Goal: Task Accomplishment & Management: Manage account settings

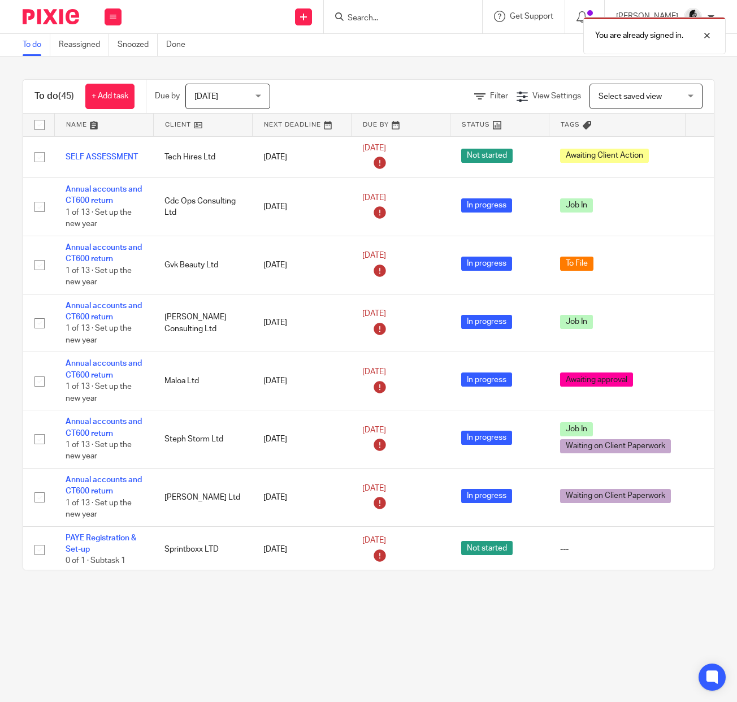
click at [371, 18] on div "You are already signed in." at bounding box center [546, 32] width 357 height 43
click at [370, 21] on div "You are already signed in." at bounding box center [546, 32] width 357 height 43
click at [712, 37] on div at bounding box center [698, 36] width 31 height 14
click at [383, 21] on input "Search" at bounding box center [397, 19] width 102 height 10
type input "kangwa"
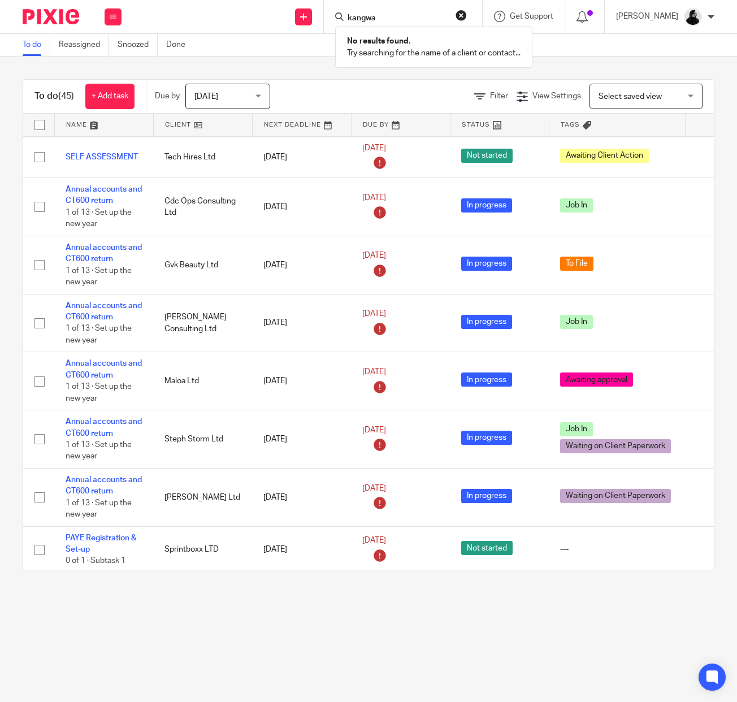
click at [482, 18] on div "kangwa No results found. Try searching for the name of a client or contact..." at bounding box center [403, 16] width 158 height 33
click at [467, 18] on button "reset" at bounding box center [460, 15] width 11 height 11
click at [399, 18] on input "Search" at bounding box center [397, 19] width 102 height 10
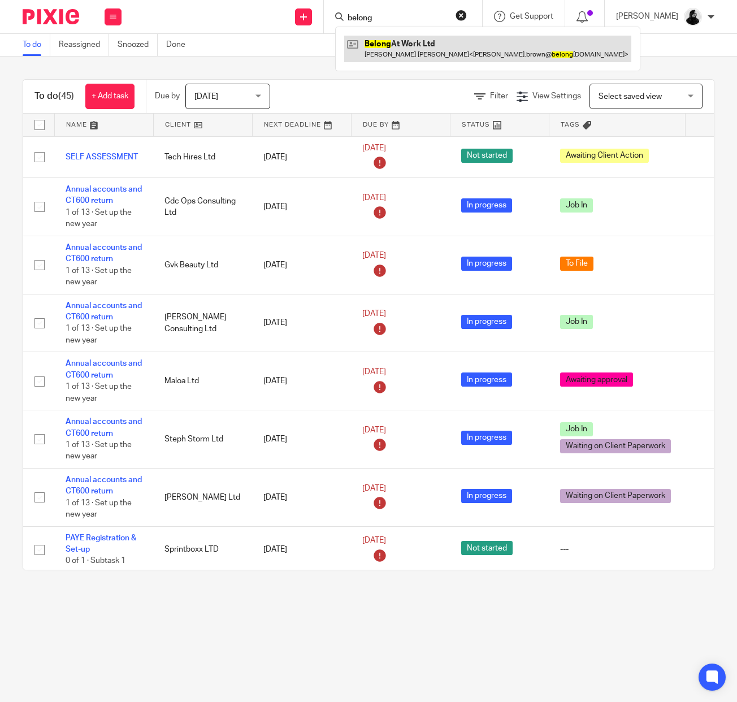
type input "belong"
click at [402, 44] on link at bounding box center [487, 49] width 287 height 26
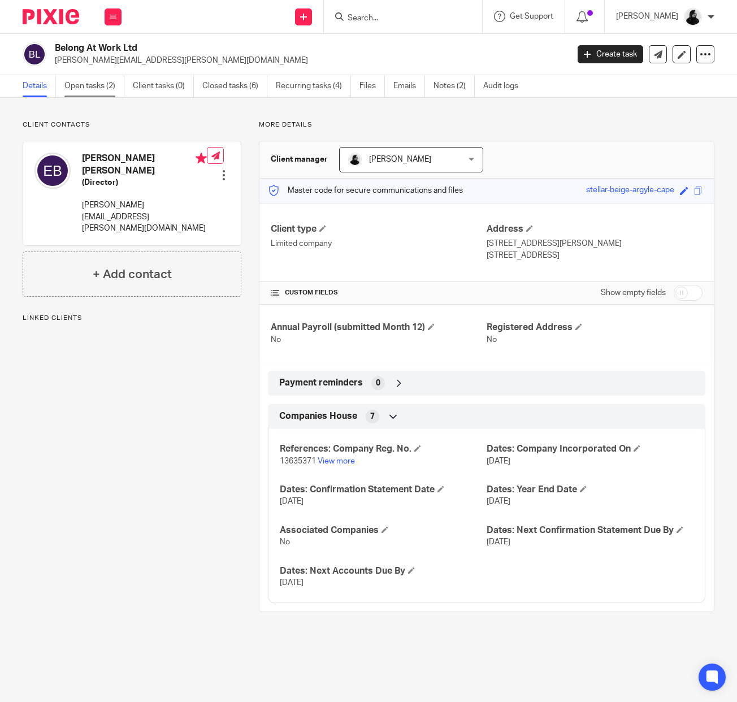
click at [107, 87] on link "Open tasks (2)" at bounding box center [94, 86] width 60 height 22
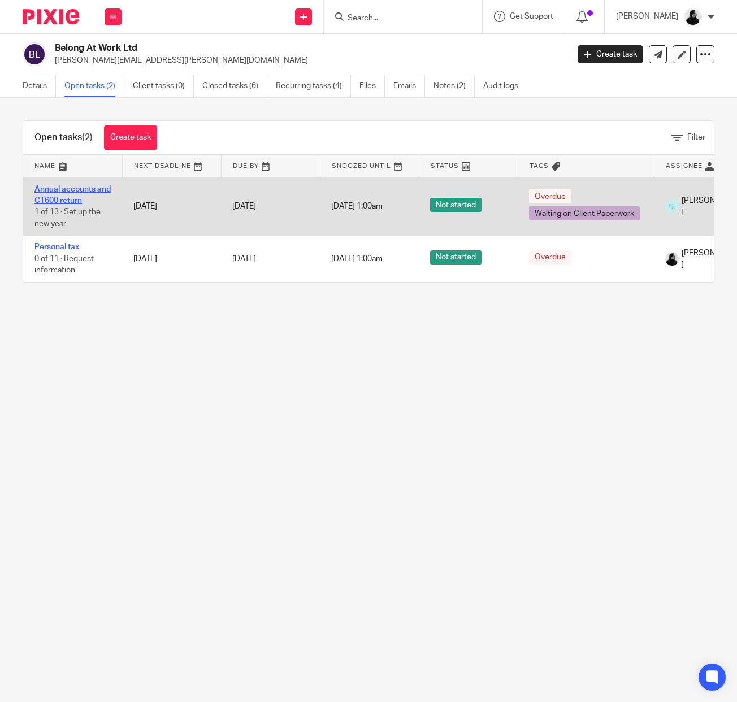
click at [67, 195] on link "Annual accounts and CT600 return" at bounding box center [72, 194] width 76 height 19
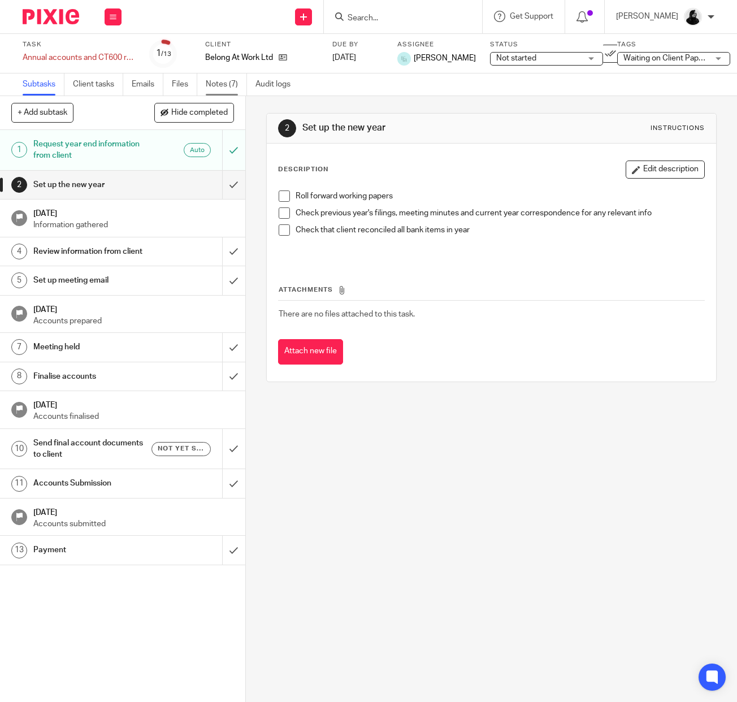
click at [230, 84] on link "Notes (7)" at bounding box center [226, 84] width 41 height 22
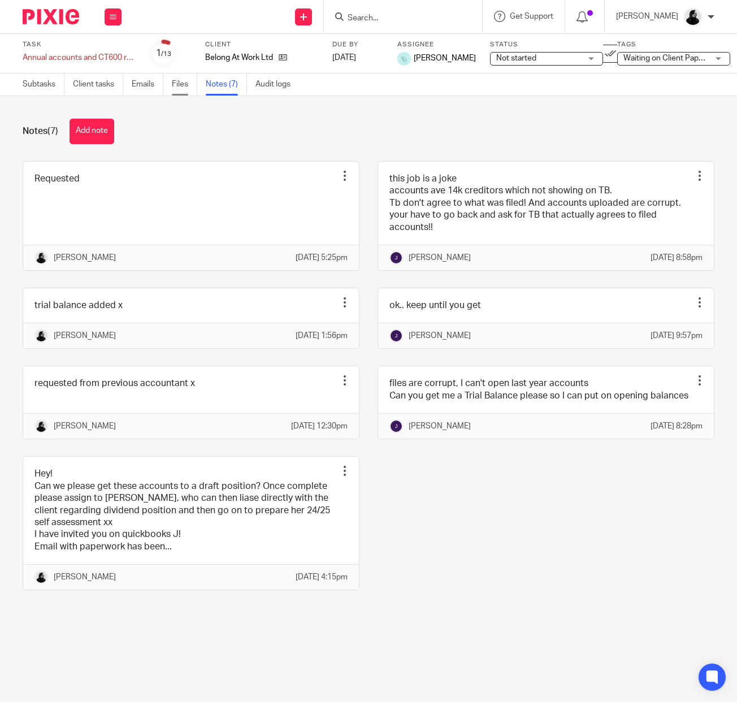
click at [179, 75] on link "Files" at bounding box center [184, 84] width 25 height 22
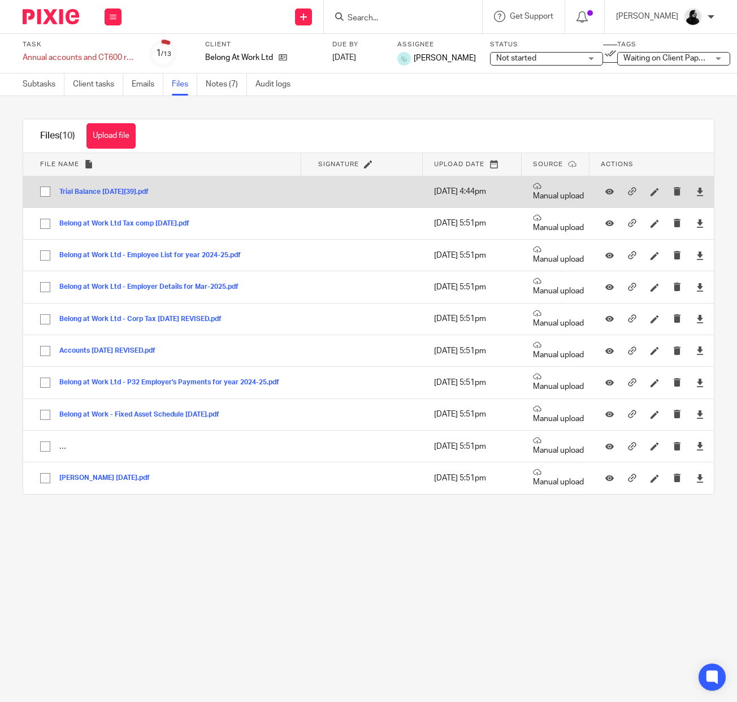
click at [102, 195] on button "Trial Balance 30.09.2024[39].pdf" at bounding box center [108, 192] width 98 height 8
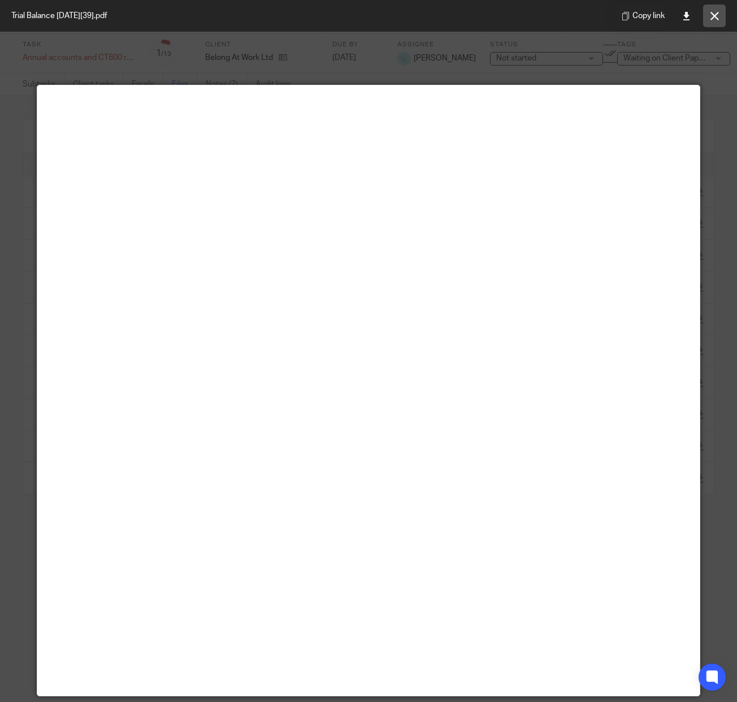
click at [713, 15] on icon at bounding box center [714, 16] width 8 height 8
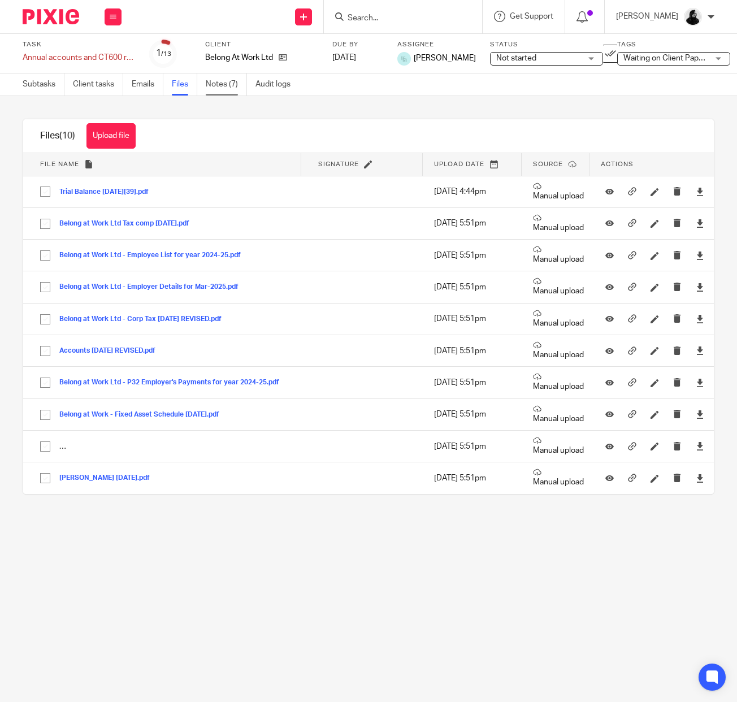
click at [220, 88] on link "Notes (7)" at bounding box center [226, 84] width 41 height 22
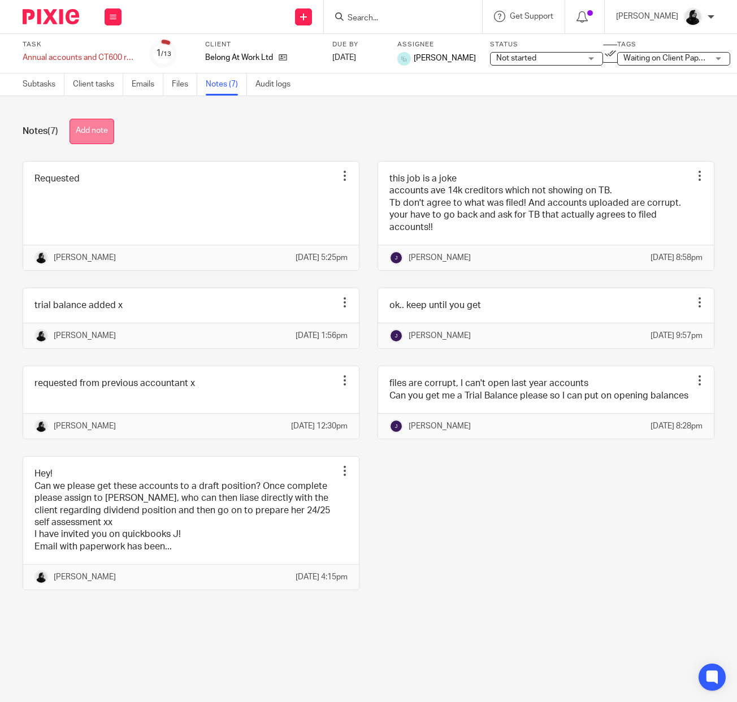
click at [90, 120] on button "Add note" at bounding box center [91, 131] width 45 height 25
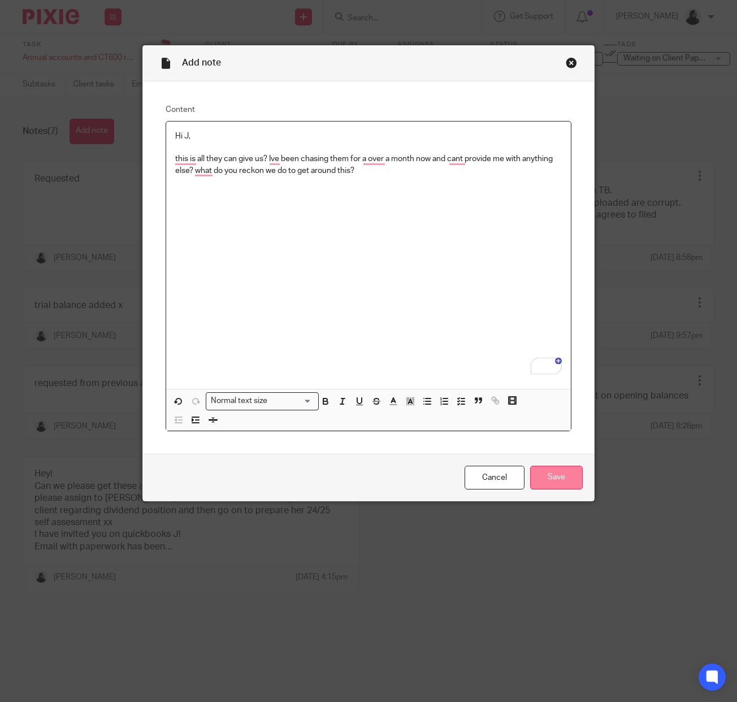
click at [555, 479] on input "Save" at bounding box center [556, 478] width 53 height 24
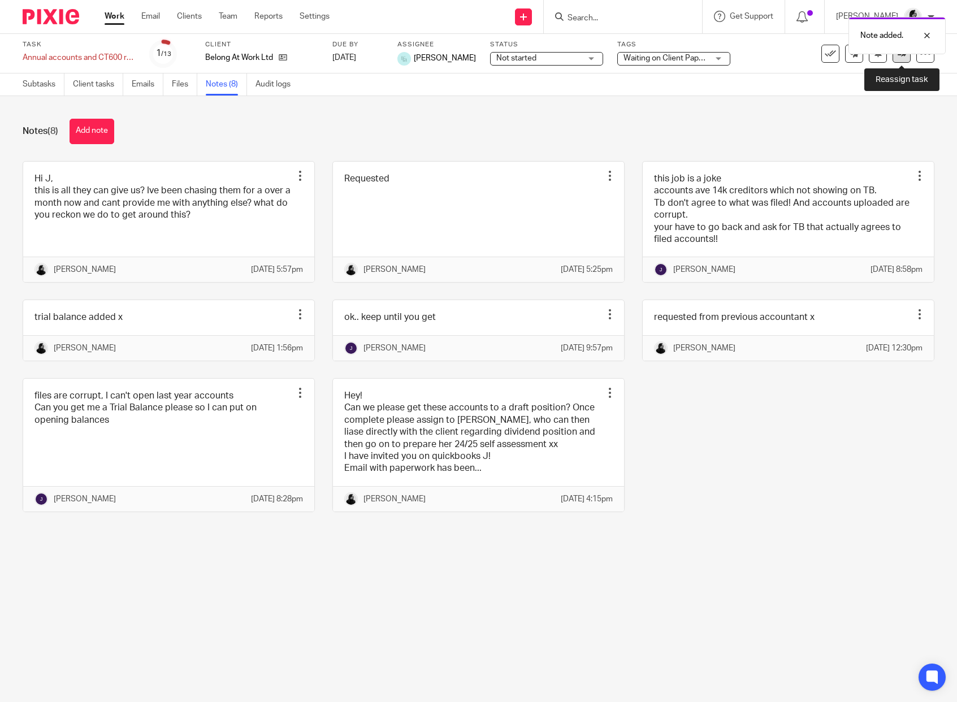
click at [736, 56] on icon at bounding box center [901, 53] width 8 height 8
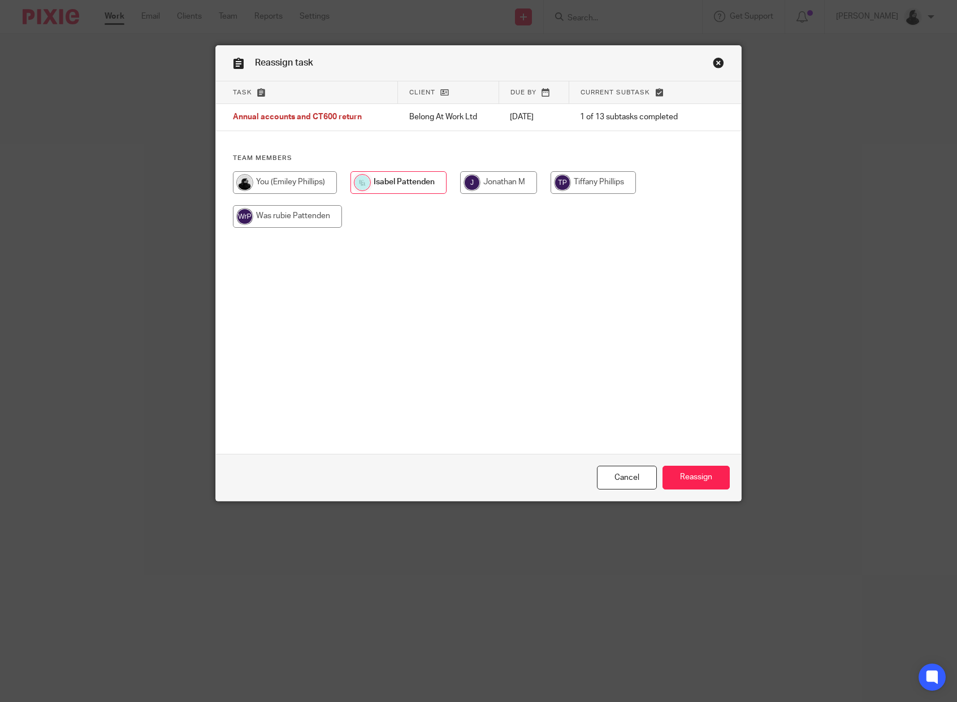
click at [501, 182] on input "radio" at bounding box center [498, 182] width 77 height 23
radio input "true"
click at [699, 480] on input "Reassign" at bounding box center [695, 478] width 67 height 24
